Goal: Register for event/course

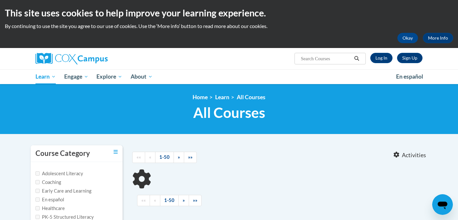
click at [243, 76] on ul "My Learning My Learning My Course Progress Certificates My Action Plans Group D…" at bounding box center [211, 76] width 361 height 15
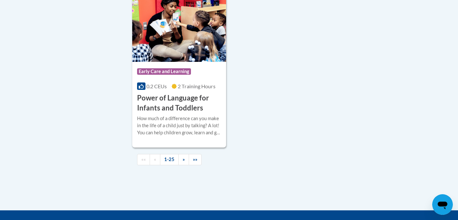
scroll to position [1562, 0]
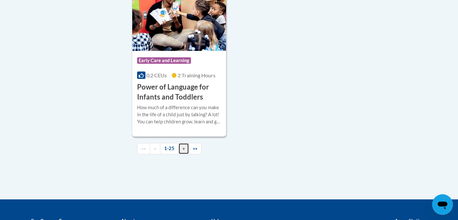
click at [185, 155] on link "»" at bounding box center [183, 148] width 11 height 11
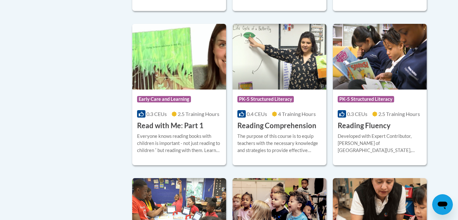
scroll to position [298, 0]
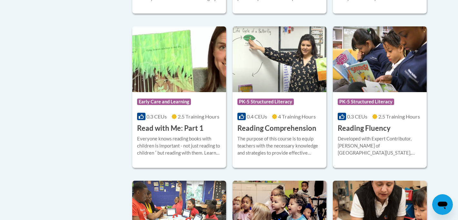
click at [397, 78] on img at bounding box center [380, 59] width 94 height 66
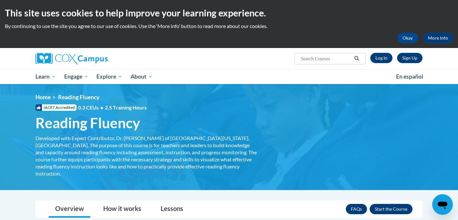
click at [287, 75] on ul "My Learning My Learning My Course Progress Certificates My Action Plans Group D…" at bounding box center [211, 76] width 361 height 15
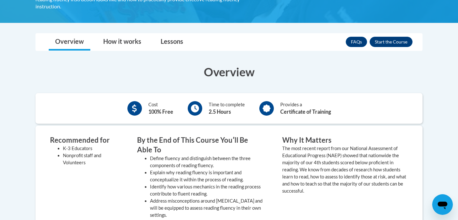
scroll to position [168, 0]
click at [380, 39] on button "Enroll" at bounding box center [391, 41] width 43 height 10
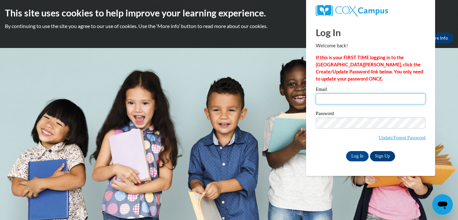
click at [333, 104] on input "Email" at bounding box center [371, 99] width 110 height 11
type input "mindhamc@uwplatt.edu"
click at [351, 156] on input "Log In" at bounding box center [357, 156] width 23 height 10
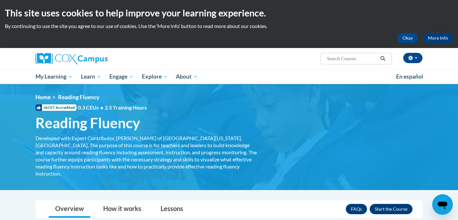
click at [288, 76] on ul "My Learning My Learning My Course Progress Certificates My Action Plans Group D…" at bounding box center [211, 76] width 361 height 15
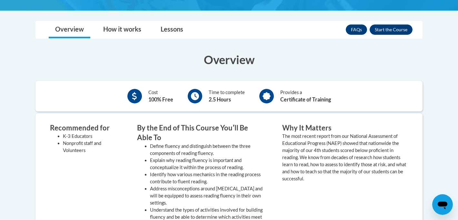
scroll to position [181, 0]
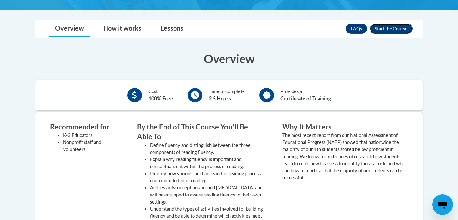
click at [392, 24] on button "Enroll" at bounding box center [391, 29] width 43 height 10
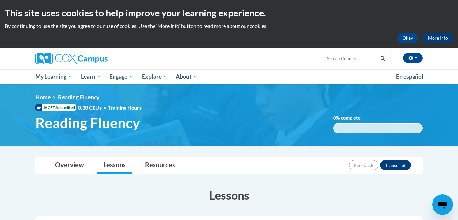
click at [300, 65] on div "[PERSON_NAME] ([GEOGRAPHIC_DATA]/[GEOGRAPHIC_DATA] UTC-05:00) My Profile Inbox …" at bounding box center [229, 58] width 407 height 21
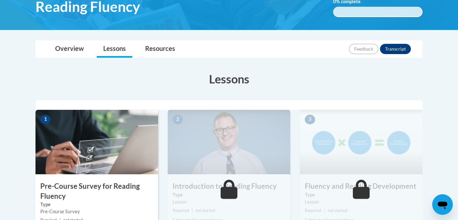
scroll to position [142, 0]
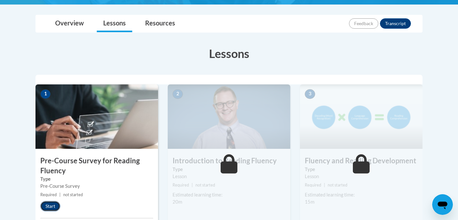
click at [49, 202] on button "Start" at bounding box center [50, 206] width 20 height 10
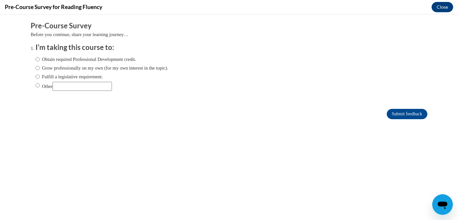
scroll to position [0, 0]
click at [45, 87] on label "Other" at bounding box center [73, 86] width 76 height 9
click at [40, 87] on input "Other" at bounding box center [37, 85] width 4 height 7
radio input "true"
click at [394, 113] on input "Submit feedback" at bounding box center [407, 114] width 41 height 10
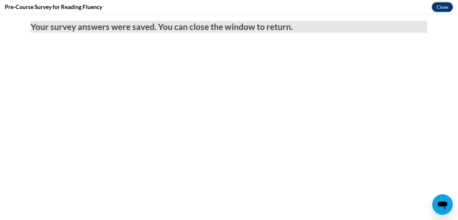
click at [437, 10] on button "Close" at bounding box center [443, 7] width 22 height 10
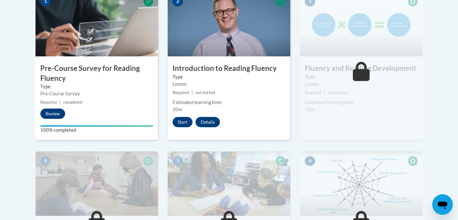
scroll to position [232, 0]
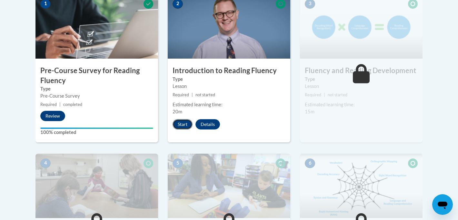
click at [181, 121] on button "Start" at bounding box center [183, 124] width 20 height 10
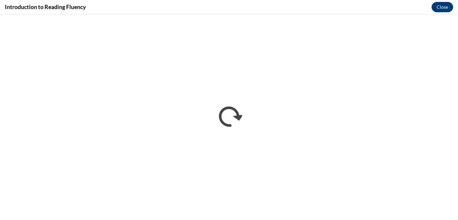
scroll to position [0, 0]
